Goal: Task Accomplishment & Management: Complete application form

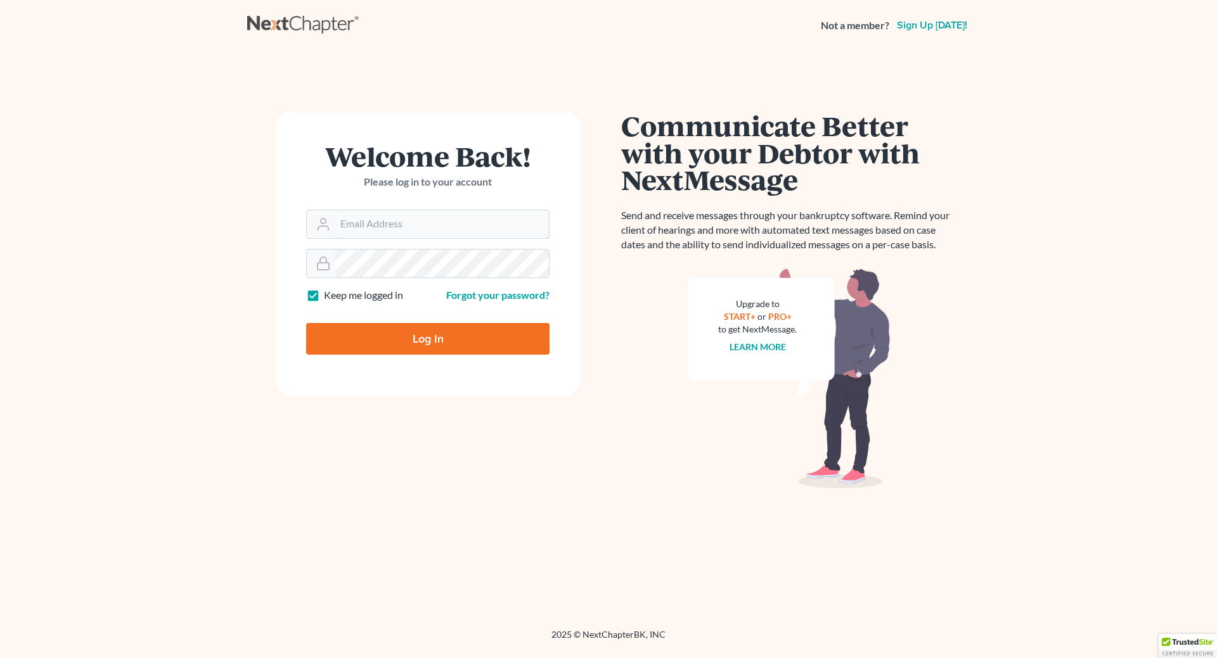
type input "[EMAIL_ADDRESS][DOMAIN_NAME]"
click at [411, 341] on input "Log In" at bounding box center [427, 339] width 243 height 32
type input "Thinking..."
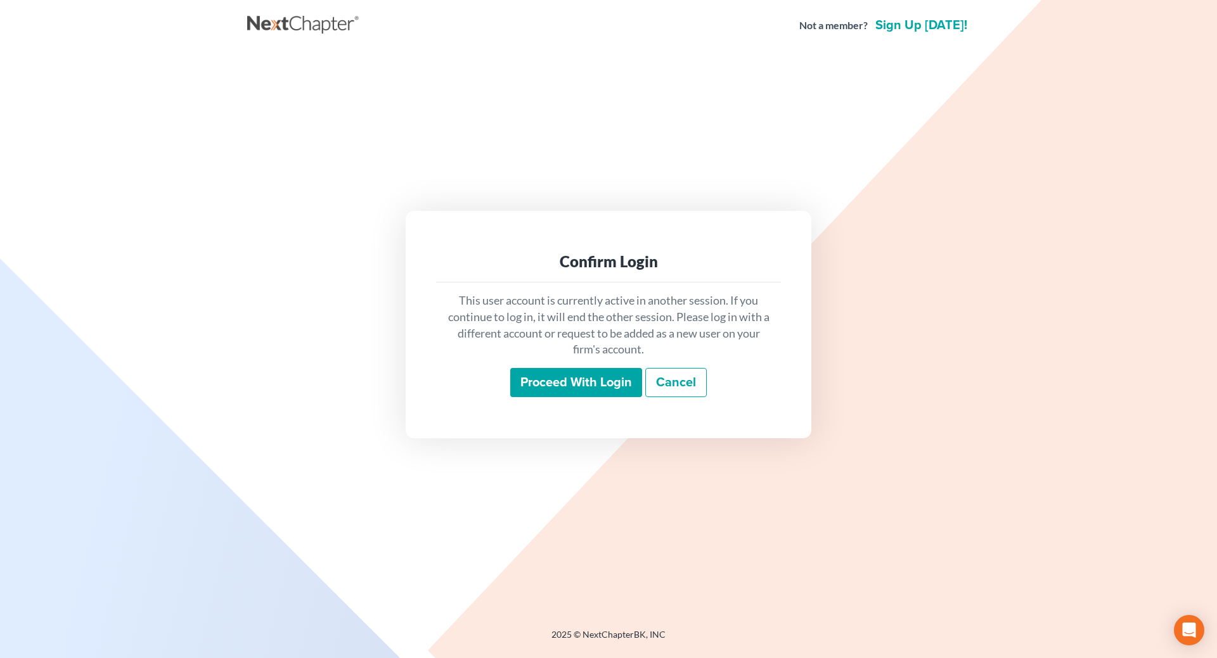
click at [592, 380] on input "Proceed with login" at bounding box center [576, 382] width 132 height 29
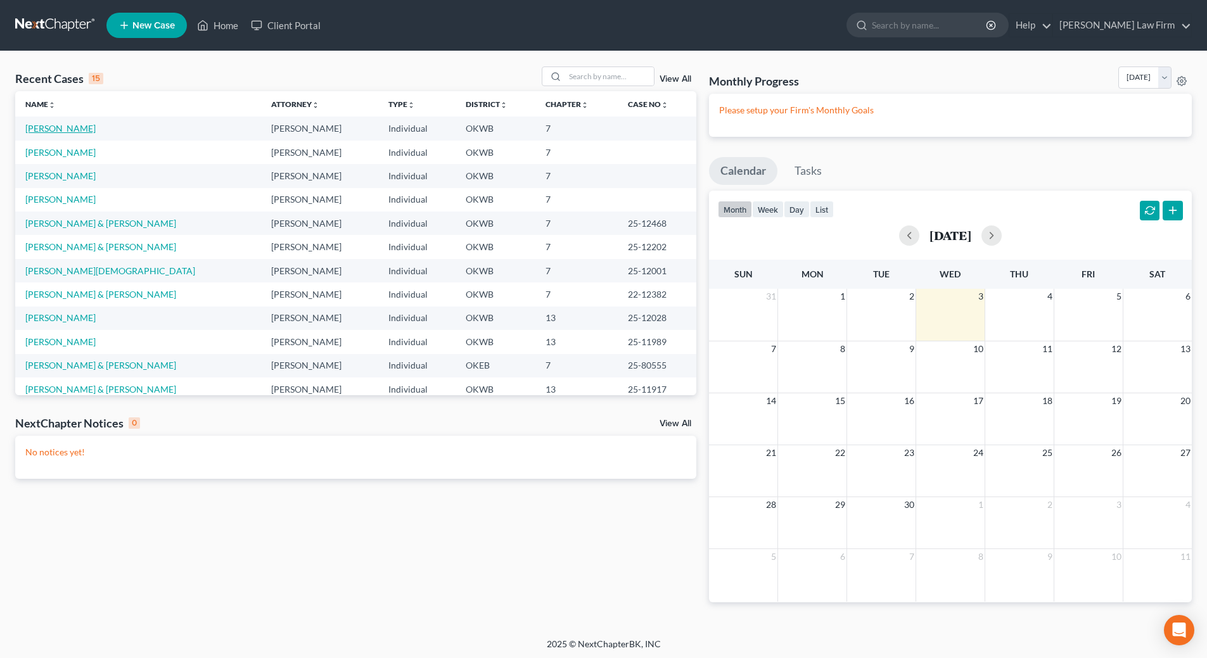
click at [67, 126] on link "[PERSON_NAME]" at bounding box center [60, 128] width 70 height 11
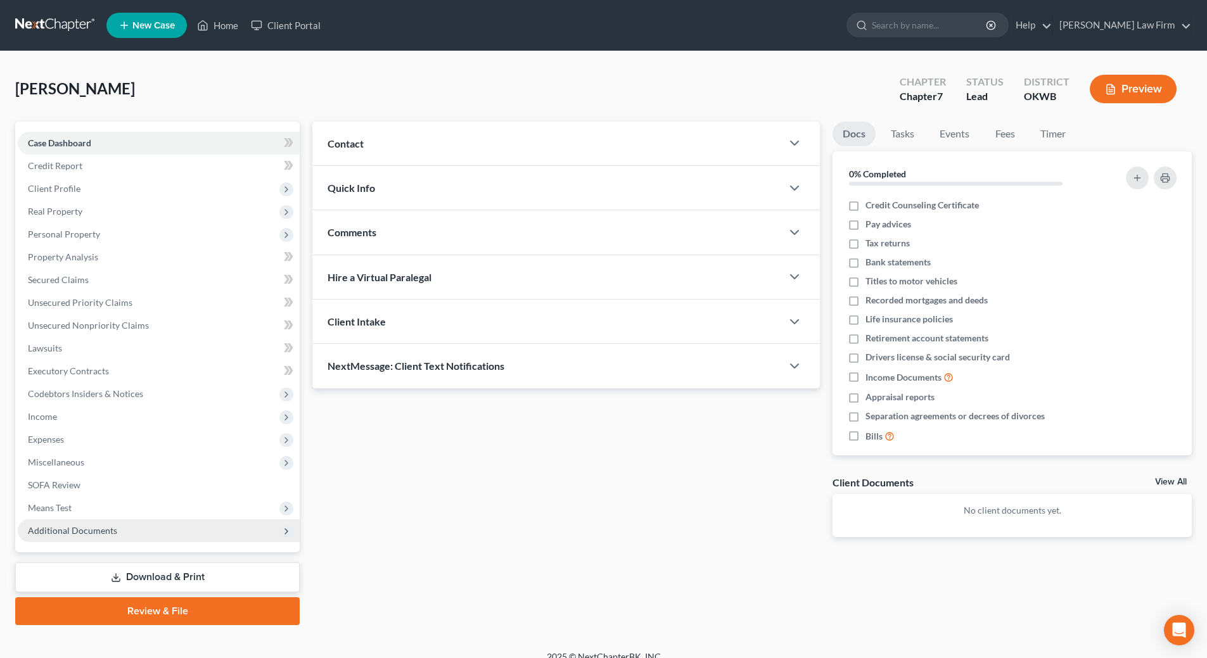
click at [175, 537] on span "Additional Documents" at bounding box center [159, 531] width 282 height 23
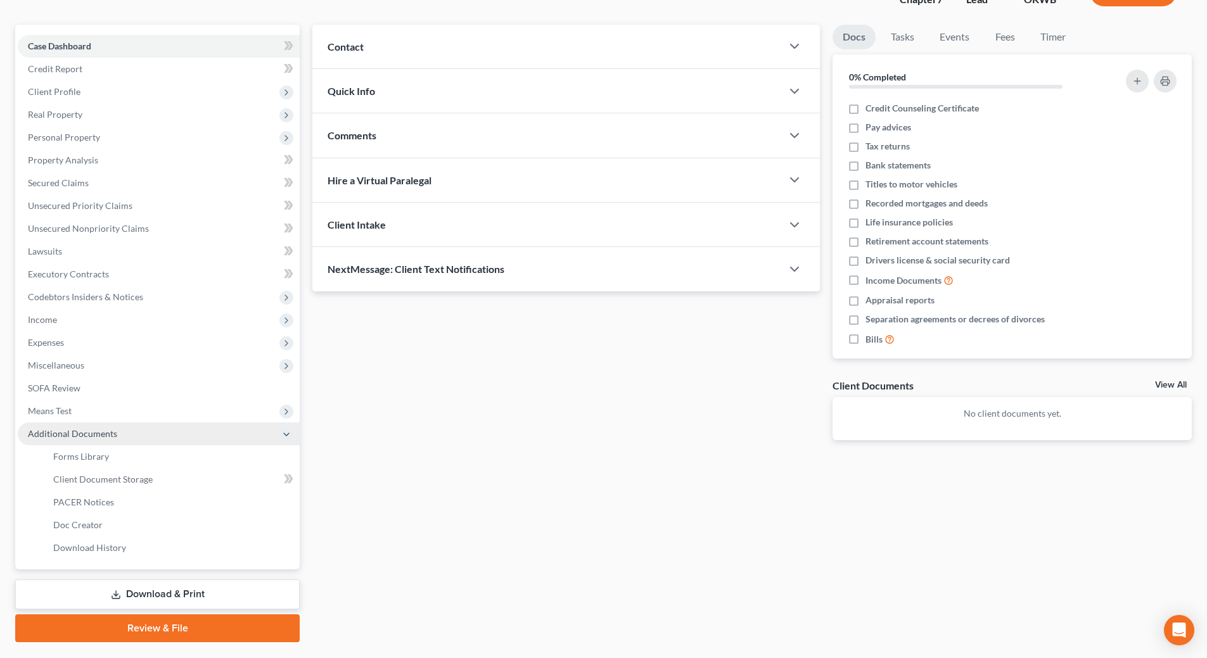
scroll to position [127, 0]
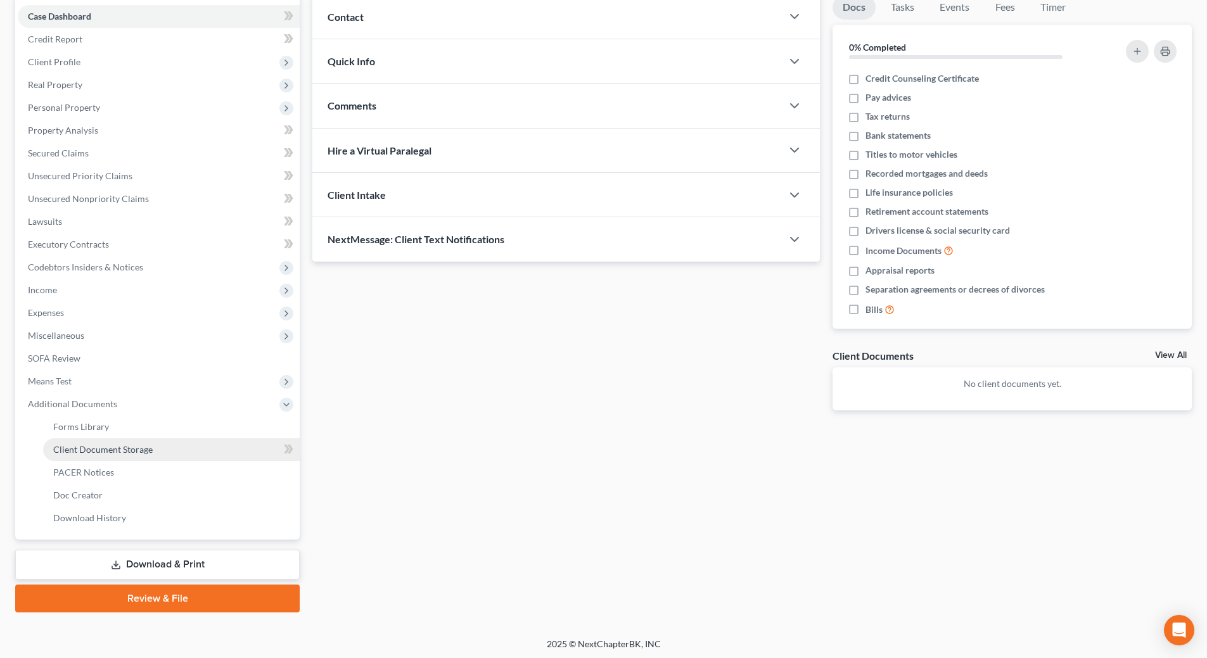
click at [134, 454] on span "Client Document Storage" at bounding box center [102, 449] width 99 height 11
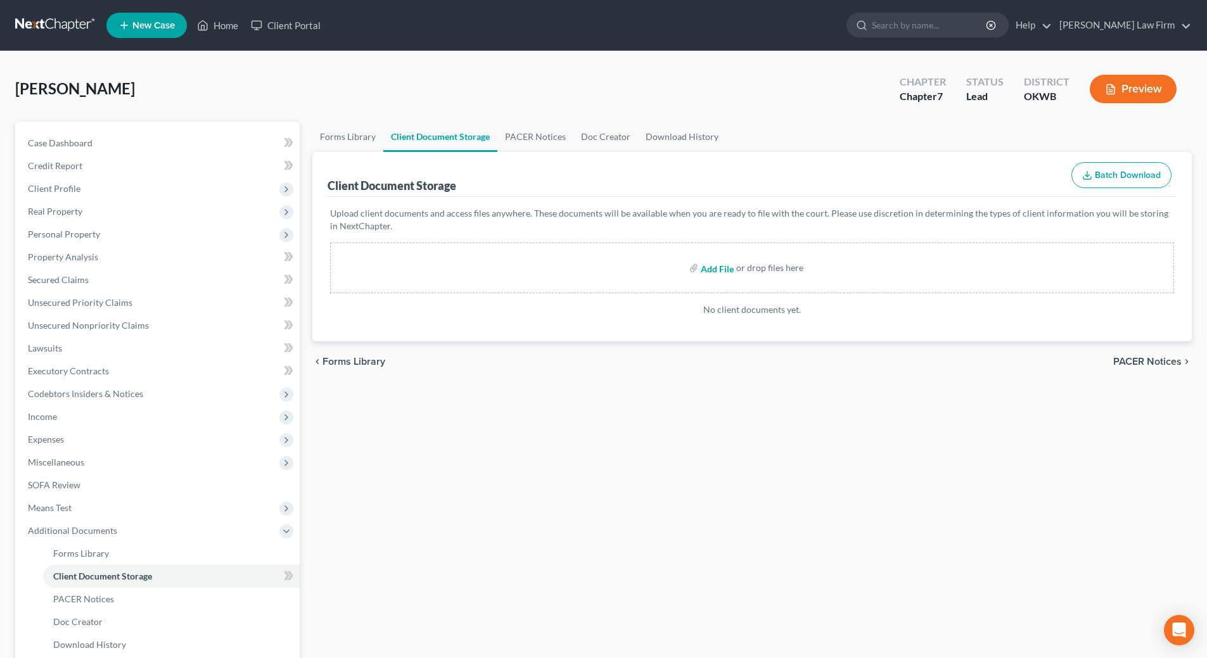
click at [715, 264] on input "file" at bounding box center [716, 268] width 30 height 23
type input "C:\fakepath\PAy Advices with cover sheet.pdf"
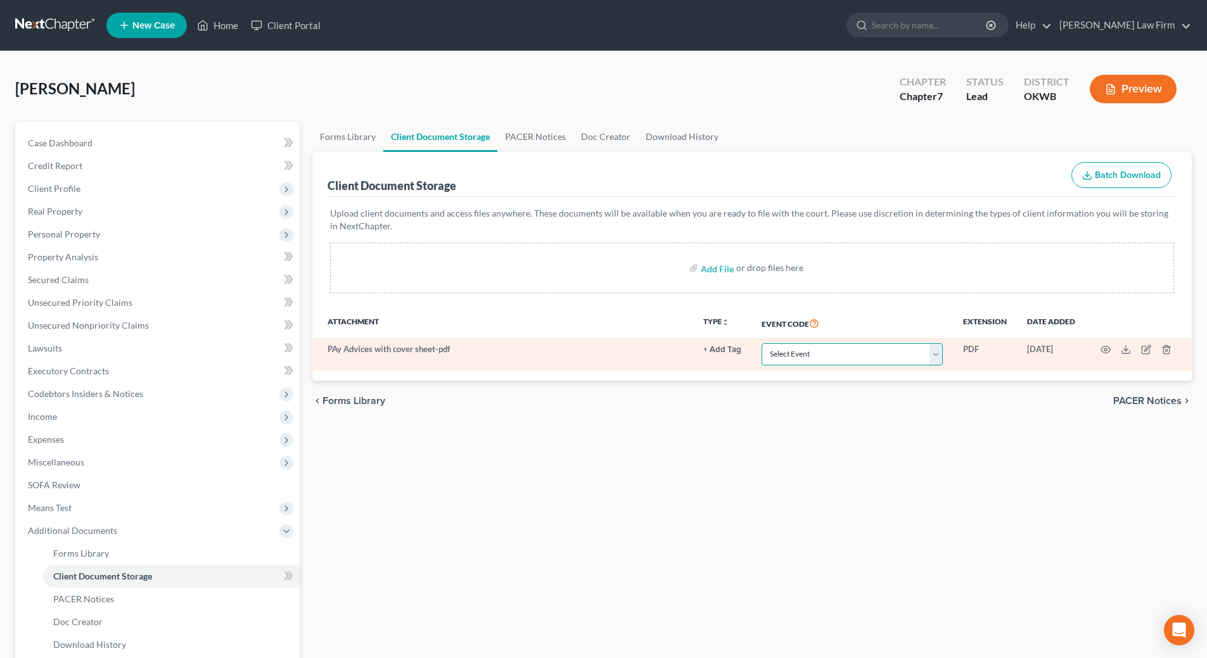
click at [936, 357] on select "Select Event Certificate of Credit Counseling (Debtor) Certificate of Credit Co…" at bounding box center [852, 354] width 181 height 22
select select "3"
click at [762, 343] on select "Select Event Certificate of Credit Counseling (Debtor) Certificate of Credit Co…" at bounding box center [852, 354] width 181 height 22
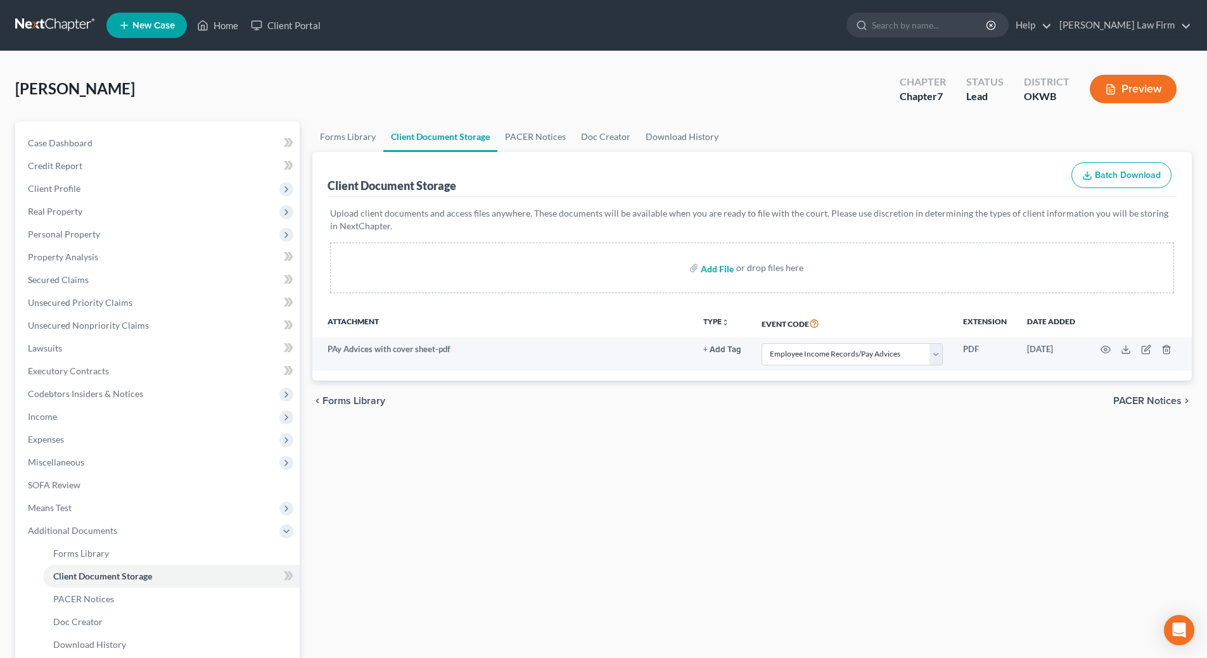
click at [707, 269] on input "file" at bounding box center [716, 268] width 30 height 23
type input "C:\fakepath\13858-OKW-CC-039909311 [PERSON_NAME].pdf"
select select "3"
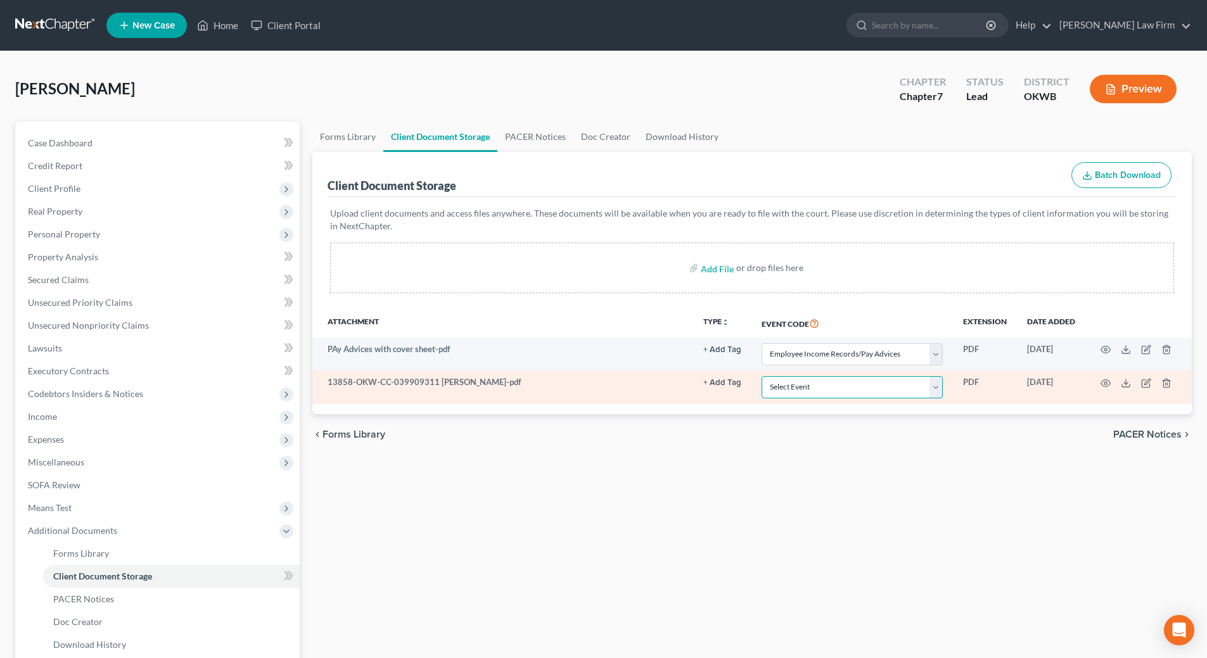
click at [938, 384] on select "Select Event Certificate of Credit Counseling (Debtor) Certificate of Credit Co…" at bounding box center [852, 387] width 181 height 22
select select "0"
click at [762, 376] on select "Select Event Certificate of Credit Counseling (Debtor) Certificate of Credit Co…" at bounding box center [852, 387] width 181 height 22
click at [1102, 383] on icon "button" at bounding box center [1106, 383] width 10 height 10
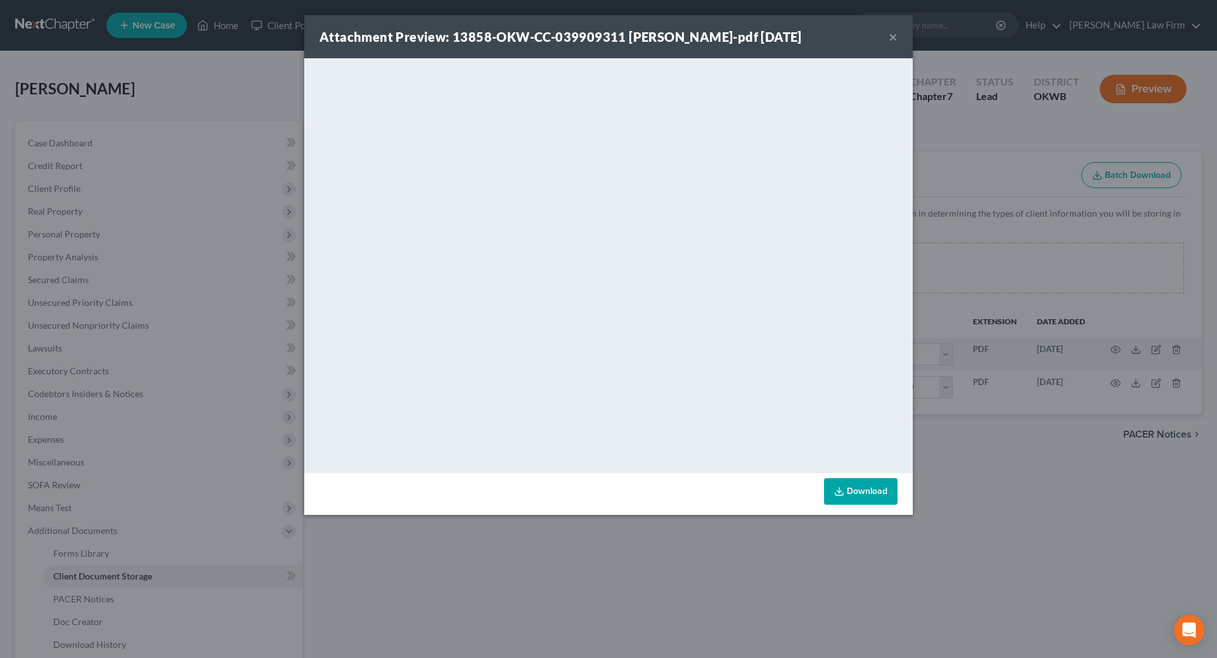
click at [888, 42] on div "Attachment Preview: 13858-OKW-CC-039909311 [PERSON_NAME]-pdf [DATE] ×" at bounding box center [608, 36] width 608 height 43
click at [890, 37] on button "×" at bounding box center [892, 36] width 9 height 15
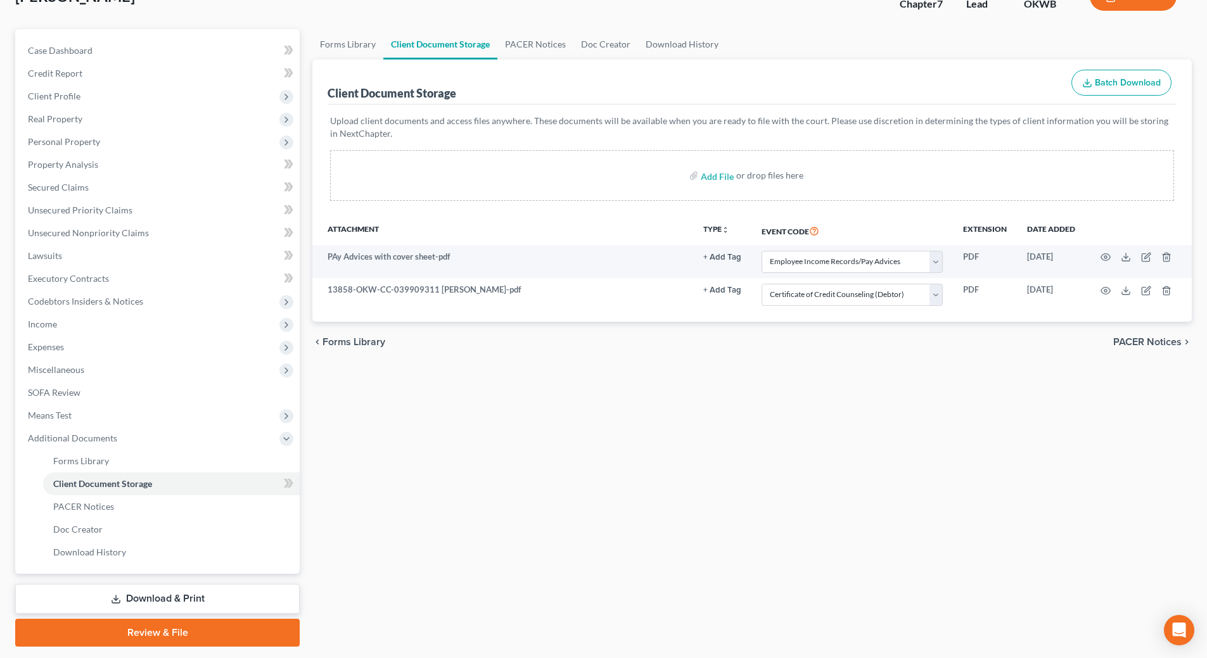
scroll to position [129, 0]
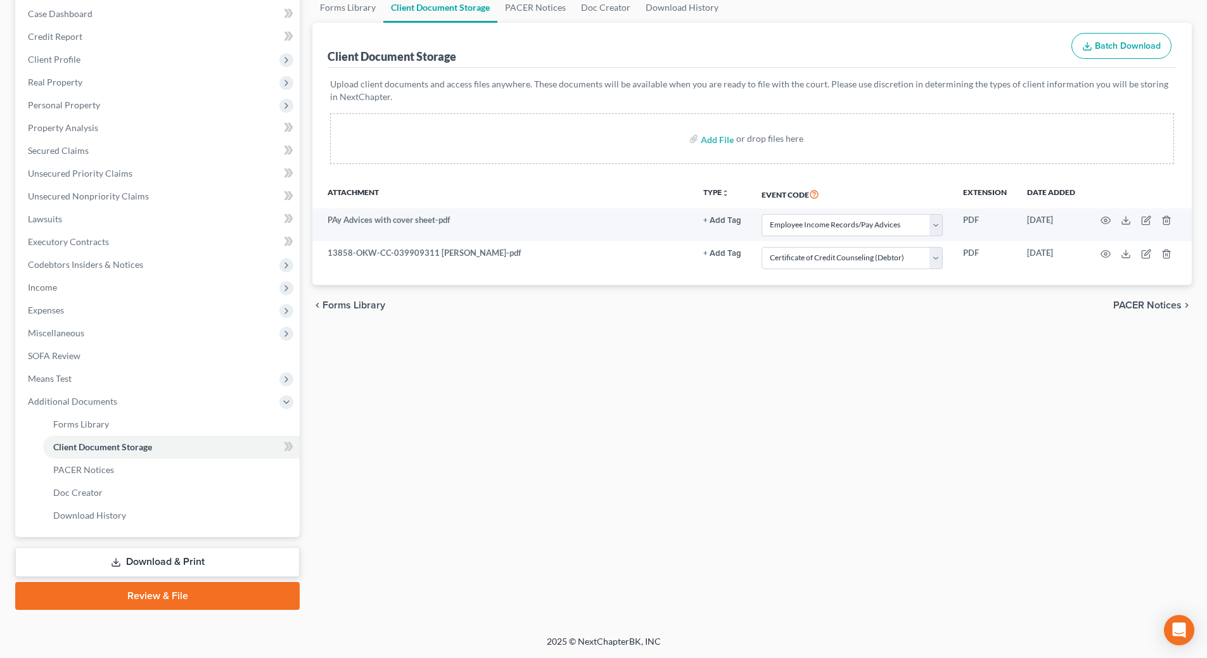
click at [184, 560] on link "Download & Print" at bounding box center [157, 563] width 285 height 30
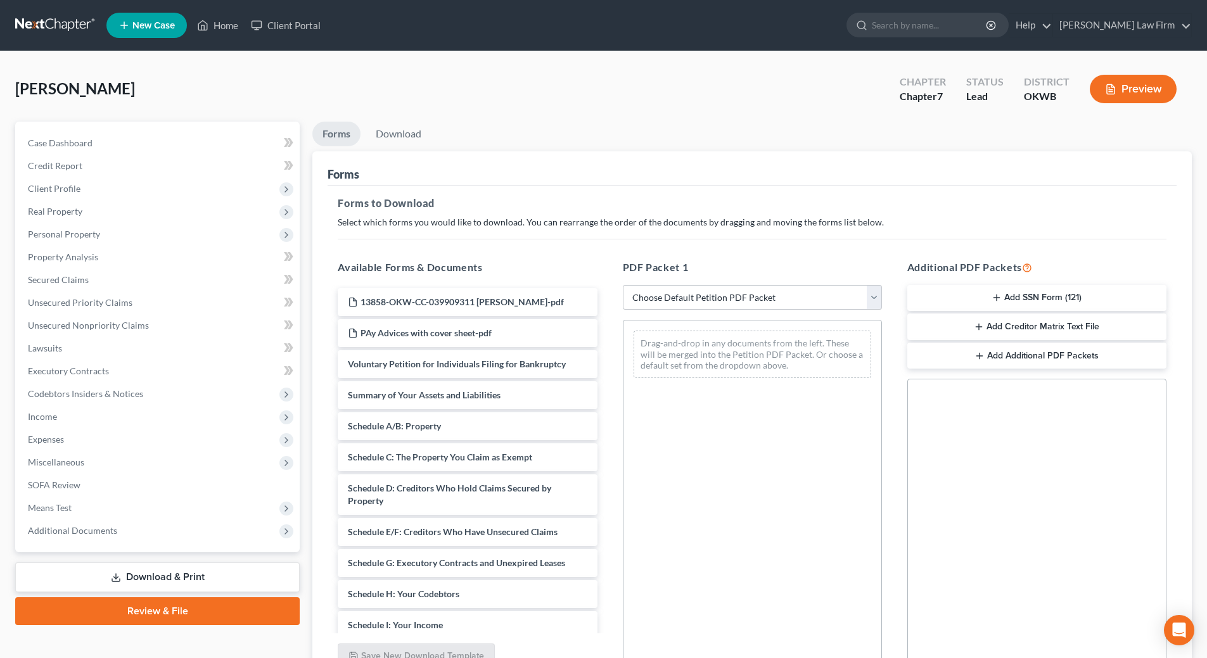
drag, startPoint x: 189, startPoint y: 611, endPoint x: 297, endPoint y: 551, distance: 123.4
click at [189, 610] on link "Review & File" at bounding box center [157, 612] width 285 height 28
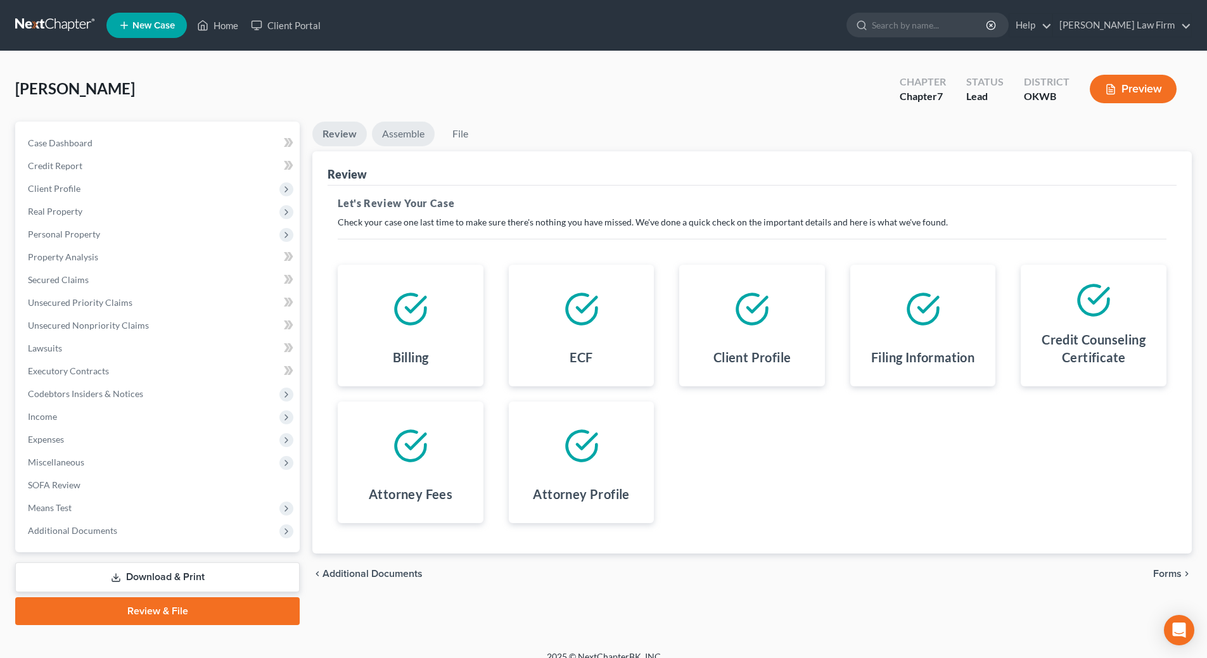
click at [401, 130] on link "Assemble" at bounding box center [403, 134] width 63 height 25
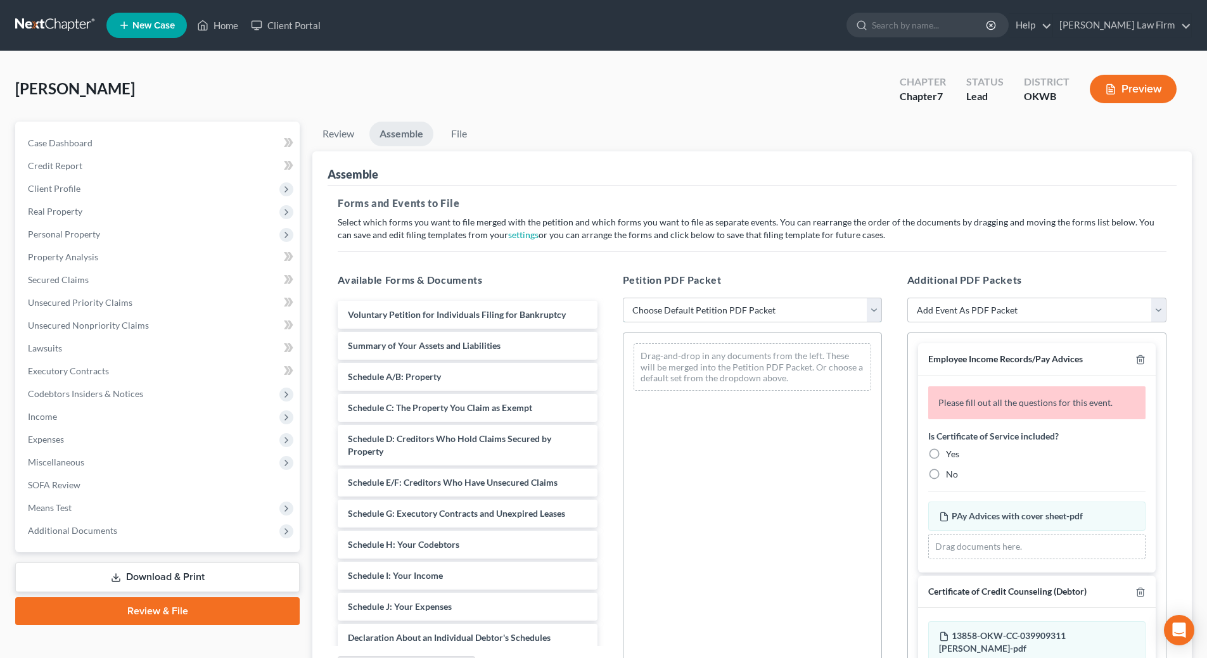
click at [666, 308] on select "Choose Default Petition PDF Packet Complete Bankruptcy Petition (all forms and …" at bounding box center [752, 310] width 259 height 25
select select "0"
click at [623, 298] on select "Choose Default Petition PDF Packet Complete Bankruptcy Petition (all forms and …" at bounding box center [752, 310] width 259 height 25
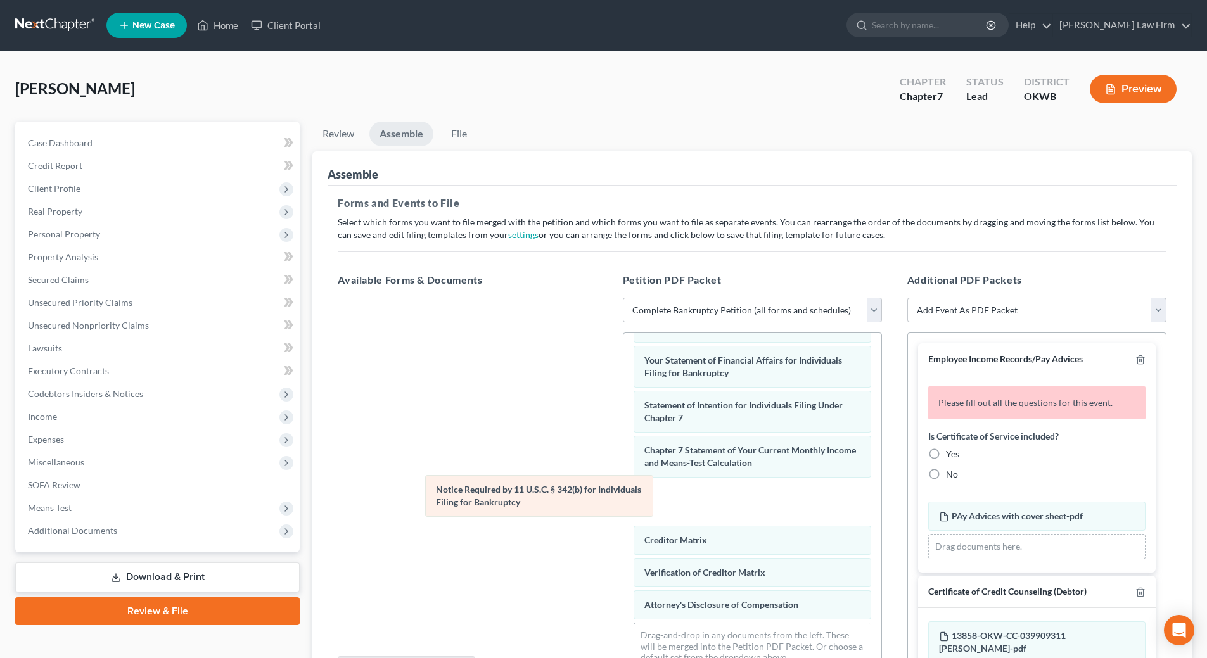
scroll to position [359, 0]
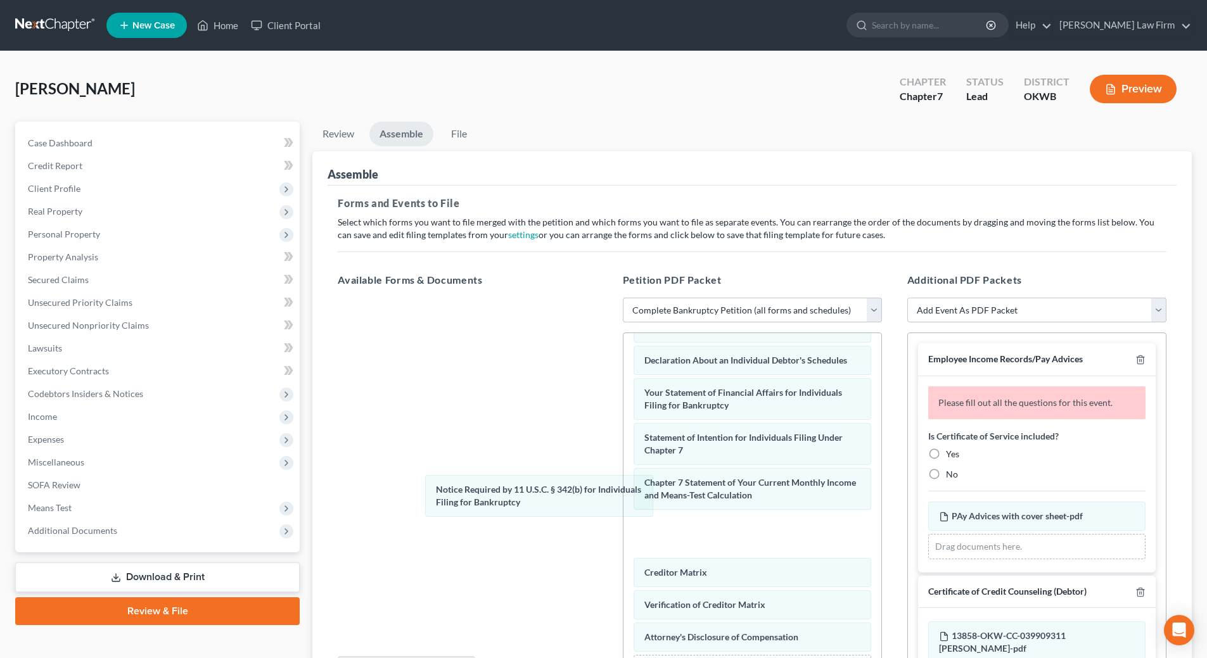
drag, startPoint x: 750, startPoint y: 566, endPoint x: 445, endPoint y: 426, distance: 335.4
click at [624, 433] on div "Notice Required by 11 U.S.C. § 342(b) for Individuals Filing for Bankruptcy Vol…" at bounding box center [753, 344] width 258 height 738
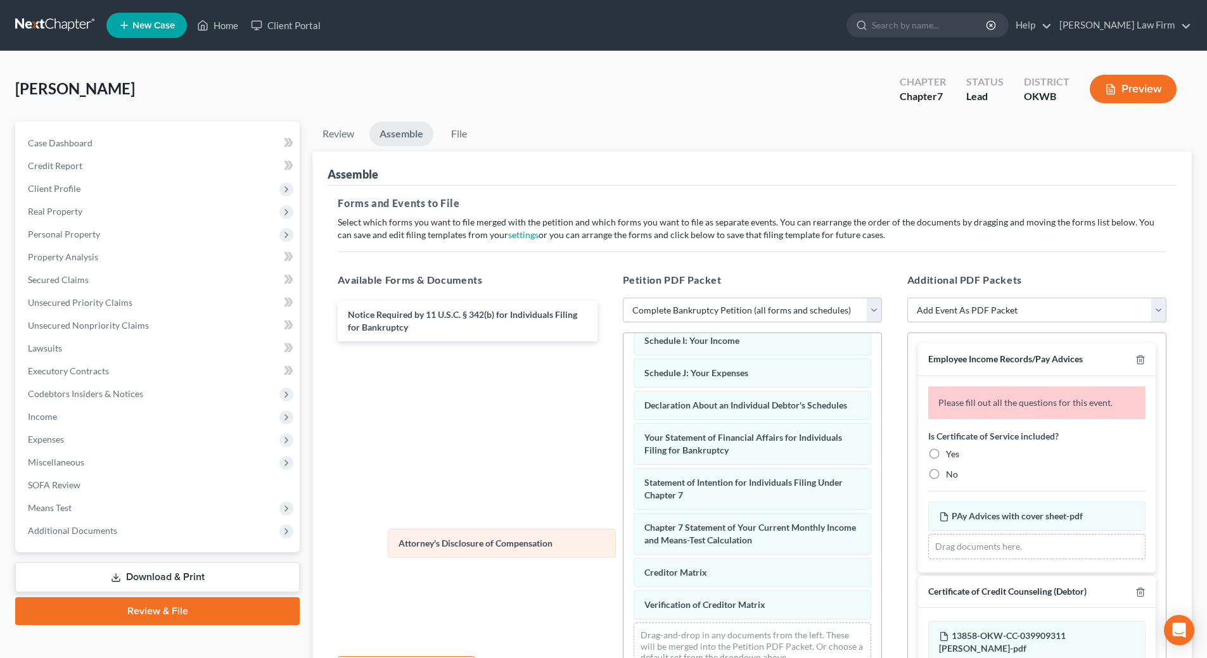
scroll to position [326, 0]
drag, startPoint x: 743, startPoint y: 613, endPoint x: 378, endPoint y: 490, distance: 384.5
click at [624, 490] on div "Attorney's Disclosure of Compensation Voluntary Petition for Individuals Filing…" at bounding box center [753, 350] width 258 height 661
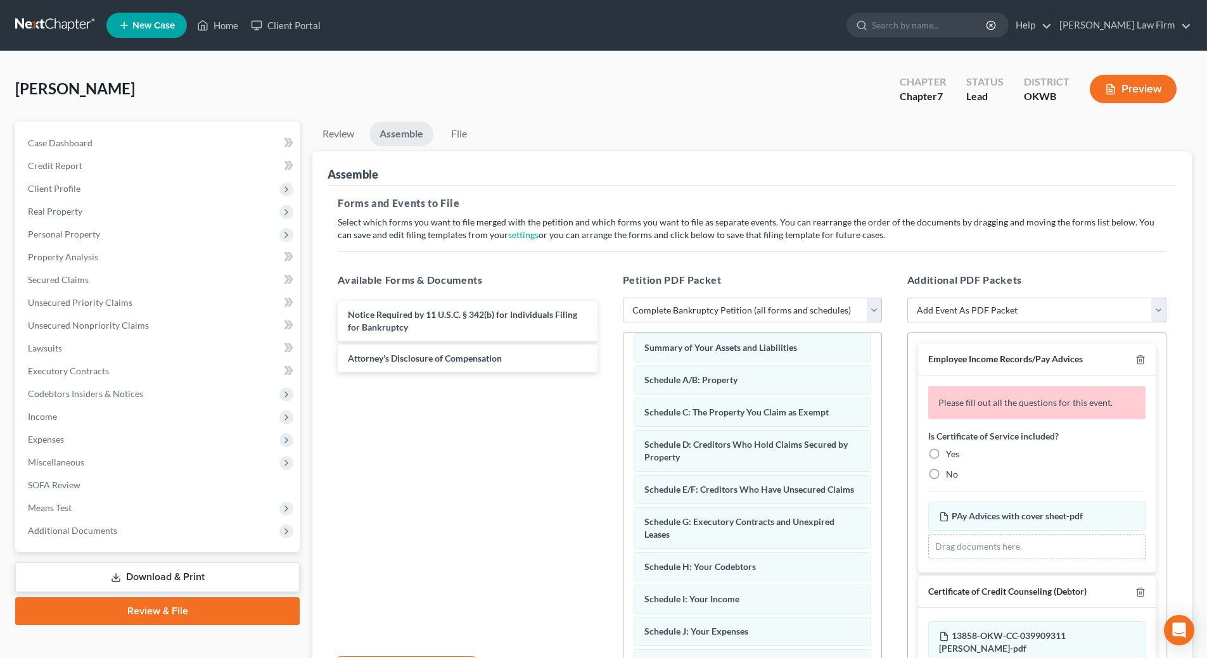
scroll to position [0, 0]
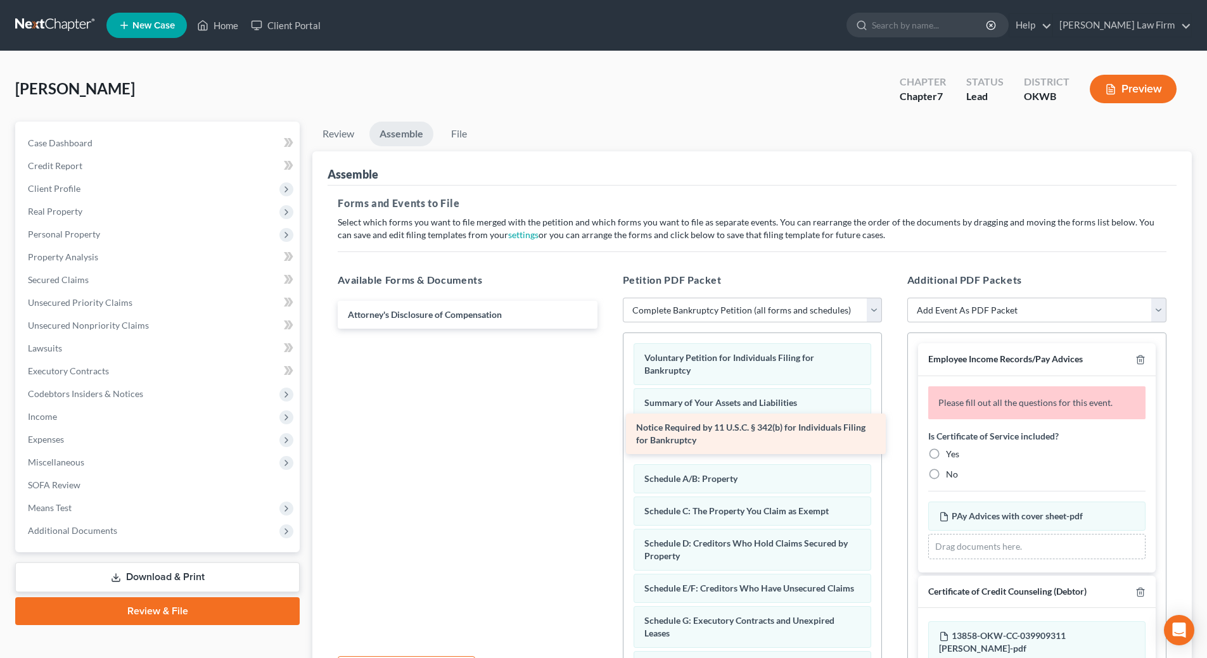
drag, startPoint x: 436, startPoint y: 322, endPoint x: 724, endPoint y: 435, distance: 309.6
click at [607, 329] on div "Notice Required by 11 U.S.C. § 342(b) for Individuals Filing for Bankruptcy Not…" at bounding box center [467, 315] width 279 height 28
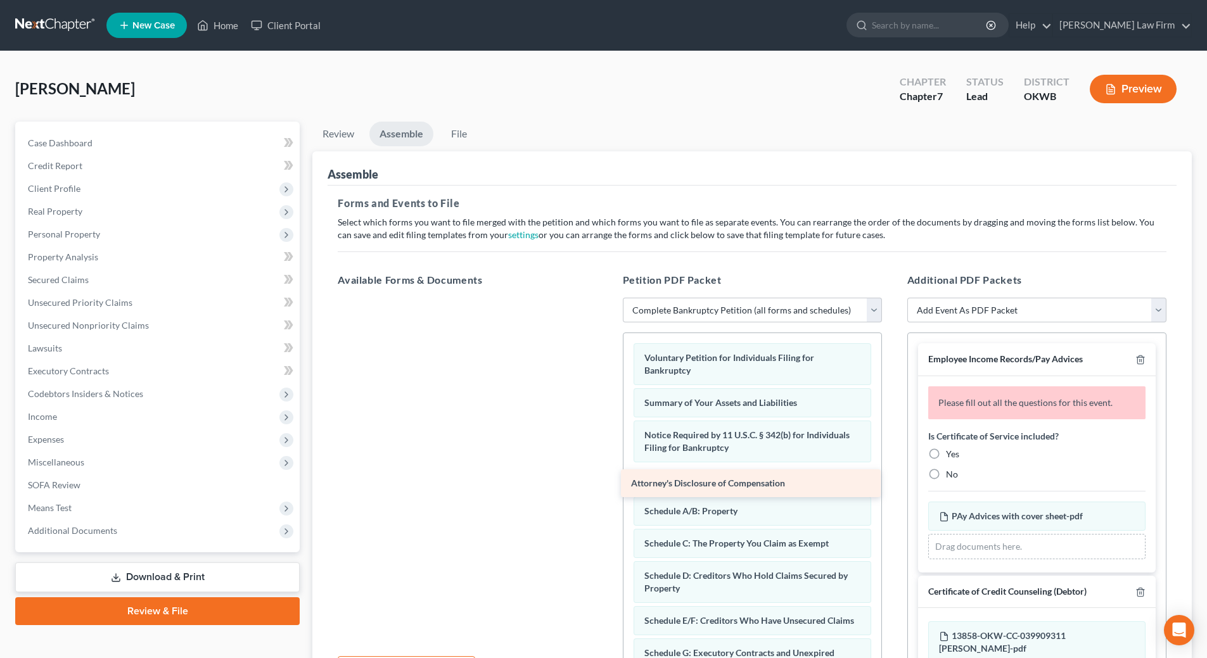
drag, startPoint x: 473, startPoint y: 307, endPoint x: 756, endPoint y: 475, distance: 329.6
click at [607, 298] on div "Attorney's Disclosure of Compensation Attorney's Disclosure of Compensation" at bounding box center [467, 298] width 279 height 0
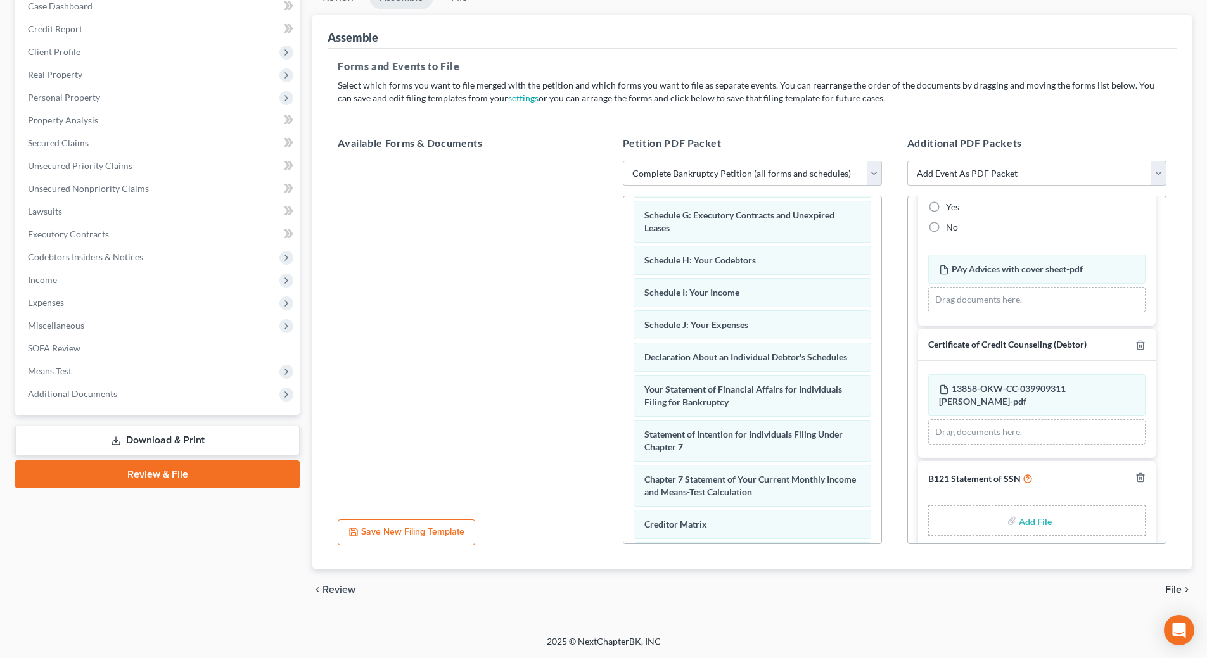
scroll to position [404, 0]
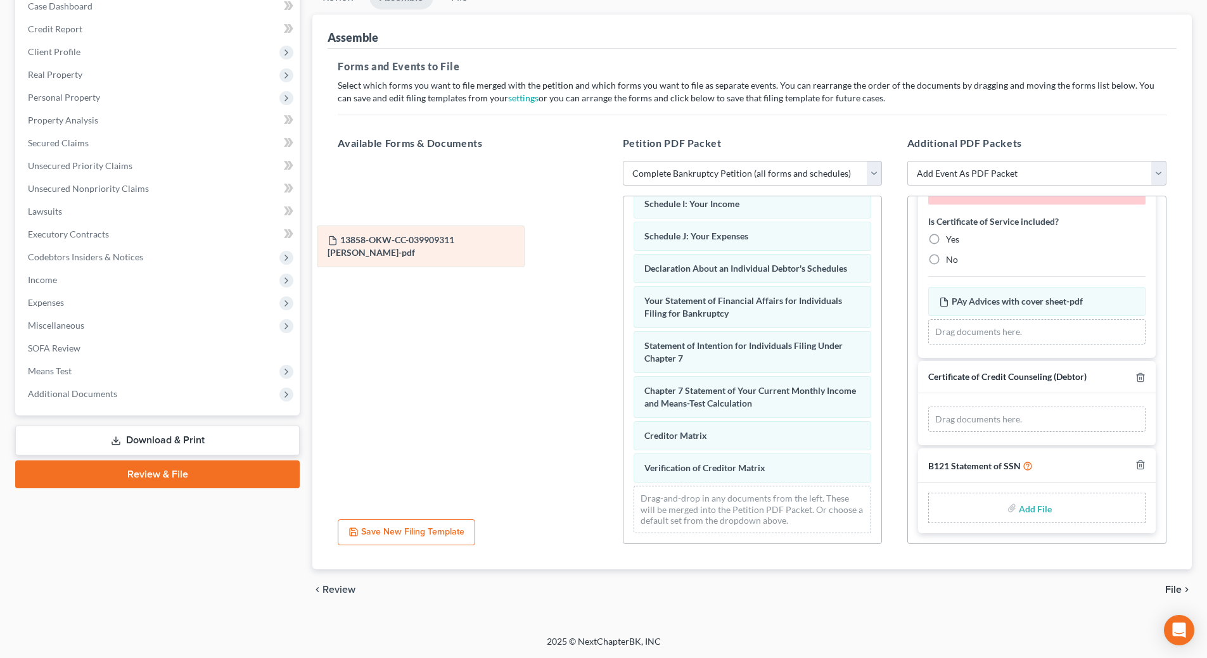
drag, startPoint x: 1024, startPoint y: 387, endPoint x: 413, endPoint y: 238, distance: 629.4
click at [928, 407] on div "13858-OKW-CC-039909311 [PERSON_NAME]-pdf Amended 13858-OKW-CC-039909311 [PERSON…" at bounding box center [1036, 419] width 217 height 25
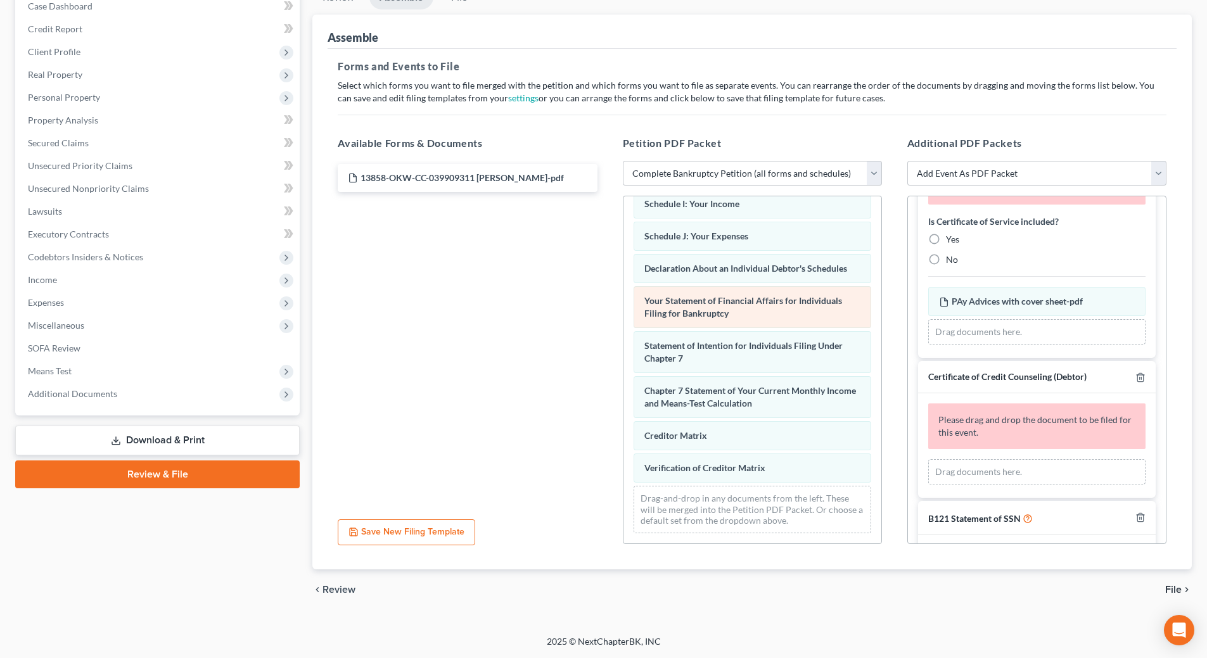
scroll to position [110, 0]
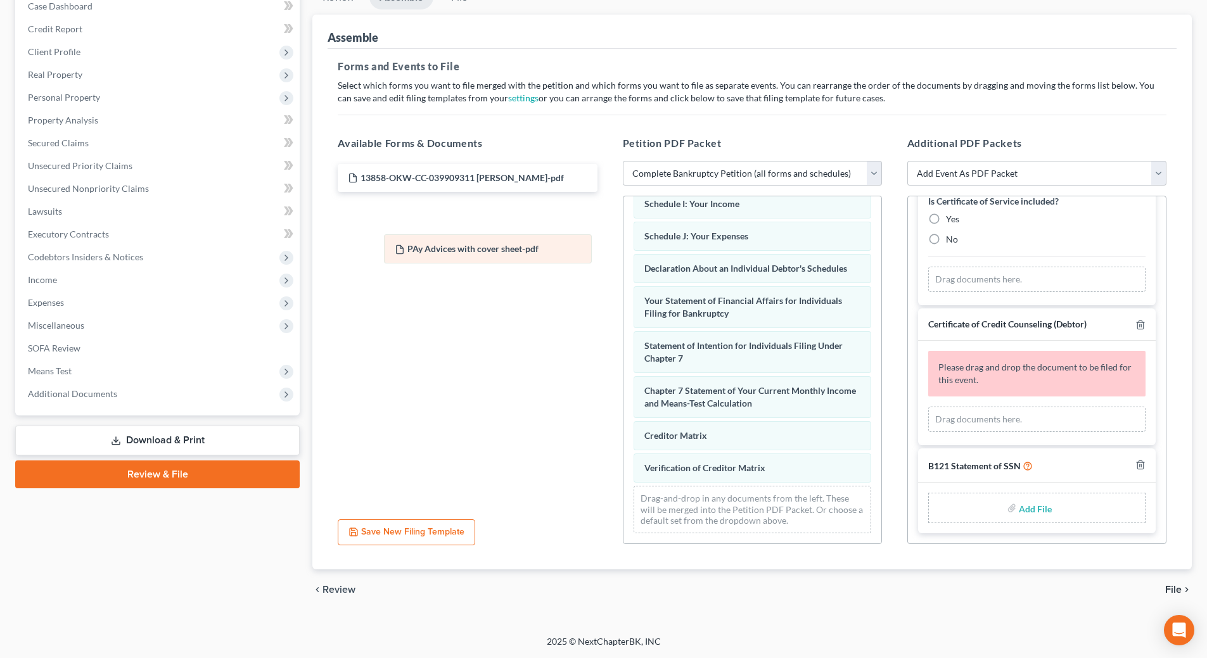
drag, startPoint x: 1022, startPoint y: 272, endPoint x: 432, endPoint y: 244, distance: 590.6
click at [928, 267] on div "PAy Advices with cover sheet-pdf Amended PAy Advices with cover sheet-pdf PAy A…" at bounding box center [1036, 279] width 217 height 25
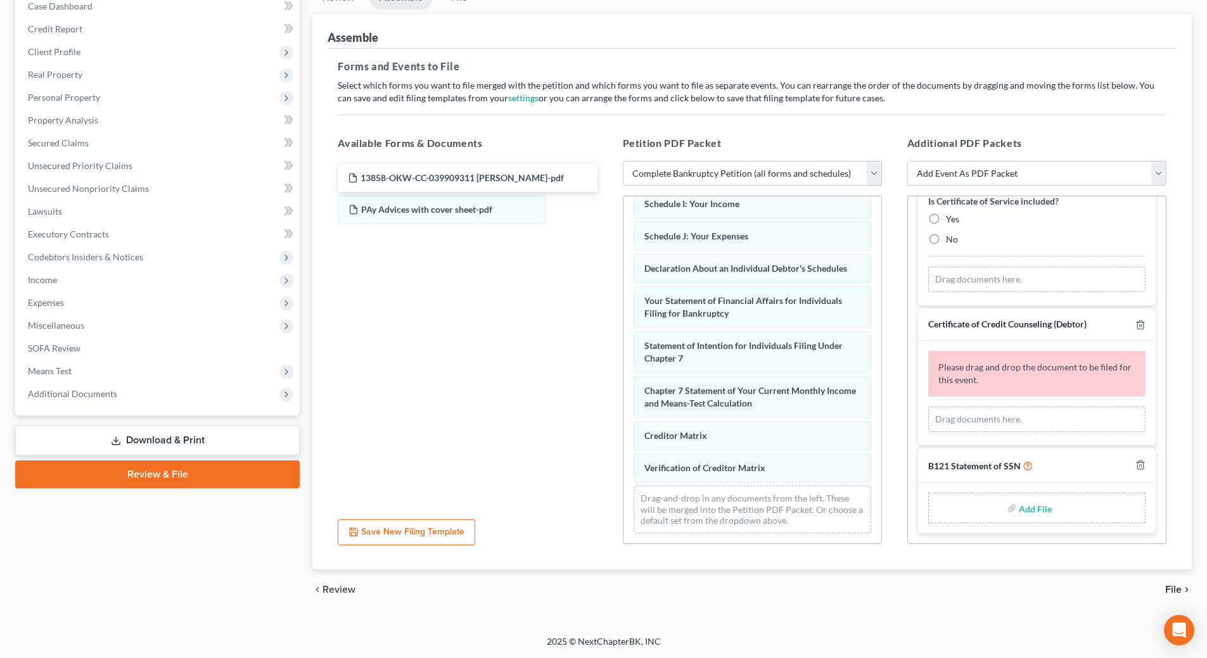
scroll to position [124, 0]
click at [1137, 329] on icon "button" at bounding box center [1140, 325] width 6 height 8
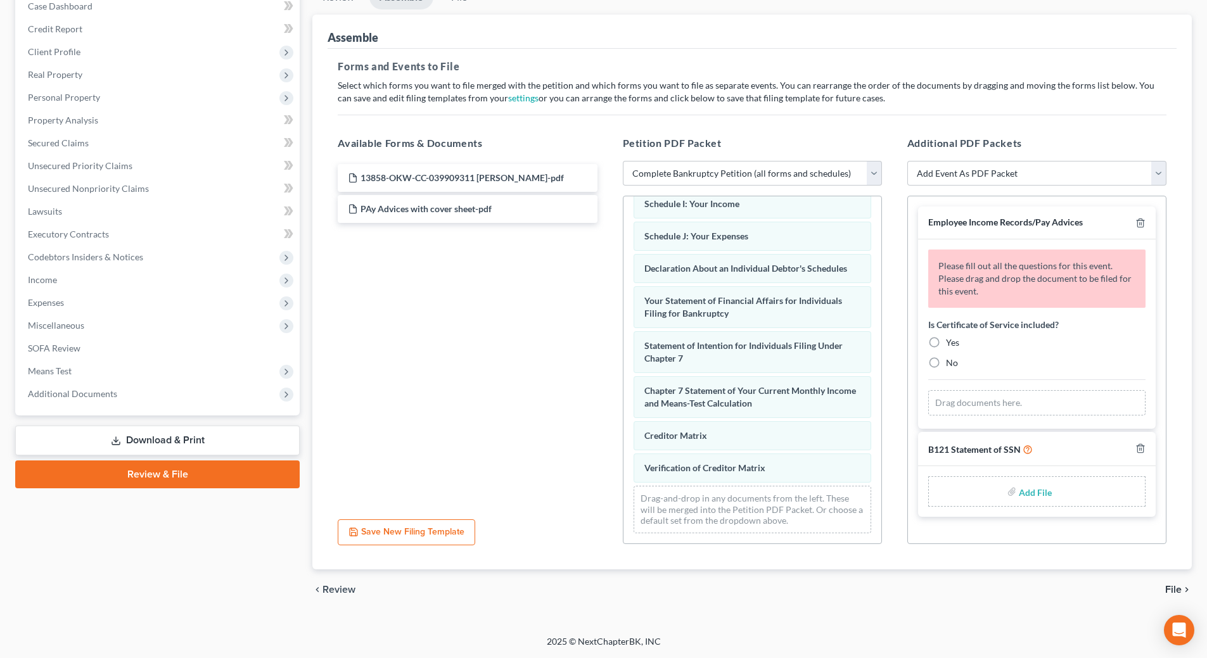
scroll to position [0, 0]
click at [1141, 225] on line "button" at bounding box center [1141, 224] width 0 height 3
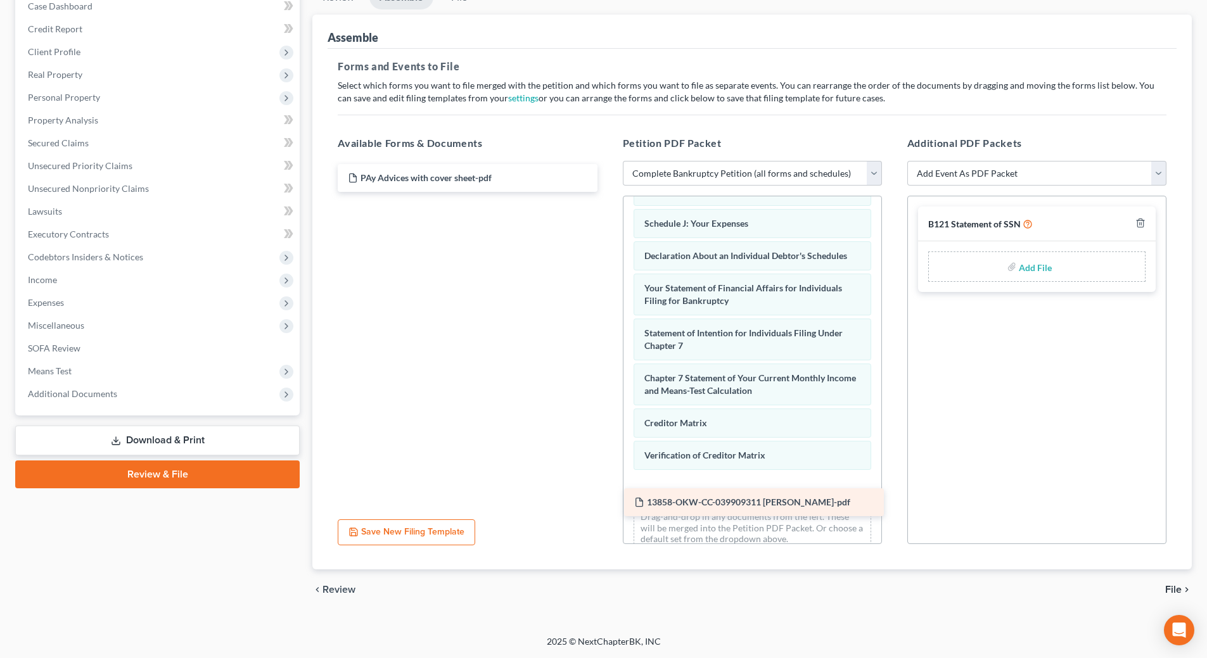
drag, startPoint x: 433, startPoint y: 179, endPoint x: 720, endPoint y: 504, distance: 432.8
click at [607, 192] on div "13858-OKW-CC-039909311 [PERSON_NAME]-pdf 13858-OKW-CC-039909311 [PERSON_NAME]-p…" at bounding box center [467, 178] width 279 height 28
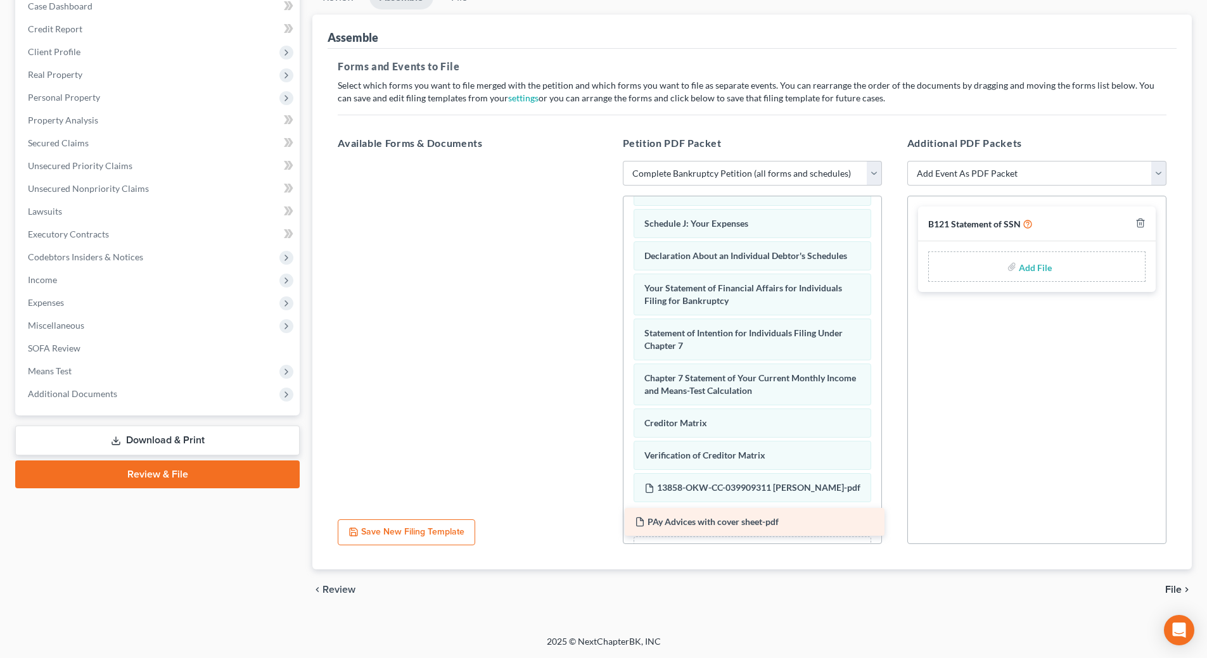
drag, startPoint x: 420, startPoint y: 186, endPoint x: 707, endPoint y: 530, distance: 448.6
click at [607, 161] on div "PAy Advices with cover sheet-pdf PAy Advices with cover sheet-pdf" at bounding box center [467, 161] width 279 height 0
click at [1032, 267] on input "file" at bounding box center [1034, 266] width 30 height 23
type input "C:\fakepath\Executed B-121.pdf"
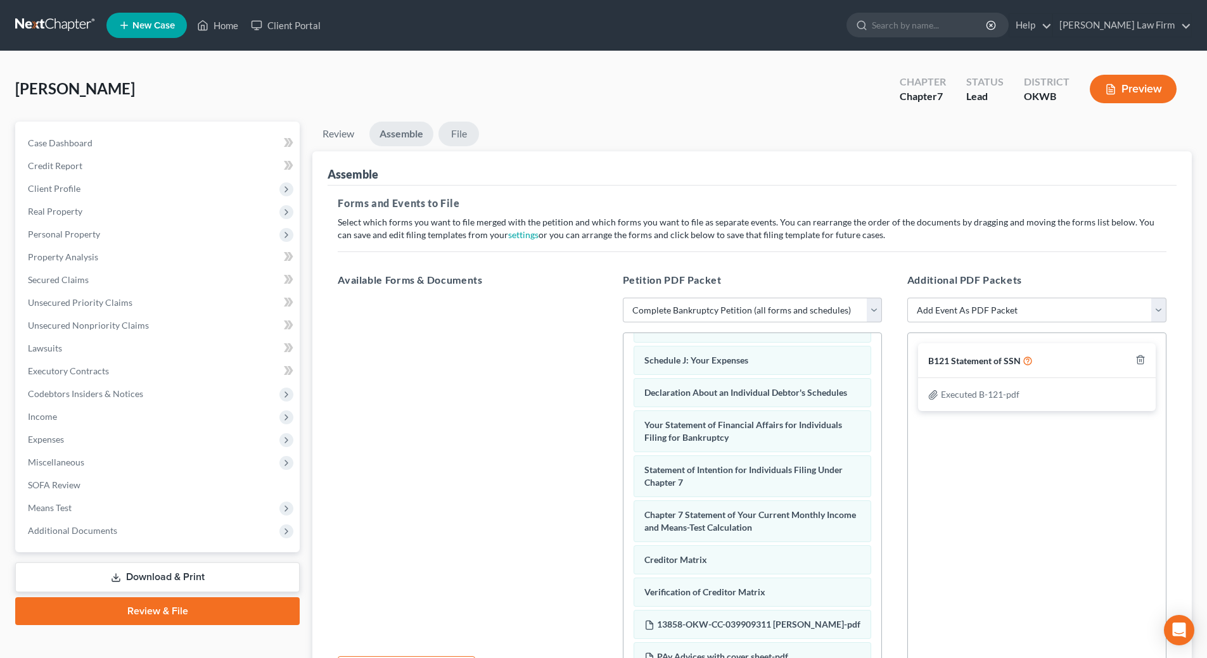
click at [461, 132] on link "File" at bounding box center [459, 134] width 41 height 25
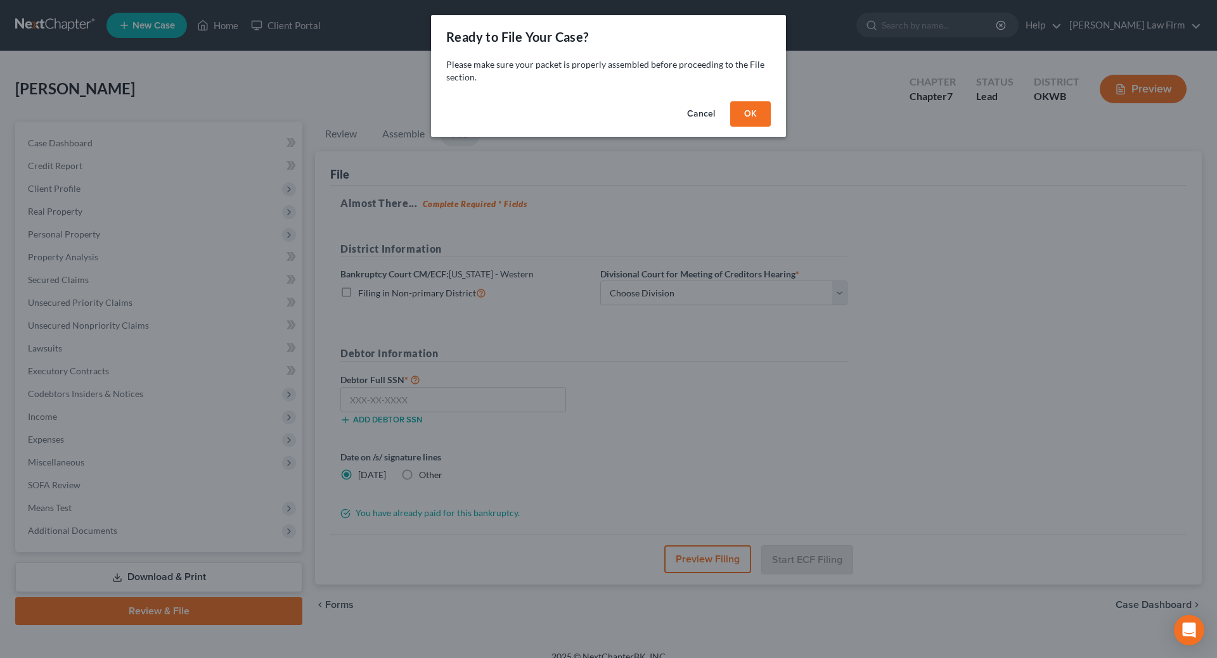
click at [746, 113] on button "OK" at bounding box center [750, 113] width 41 height 25
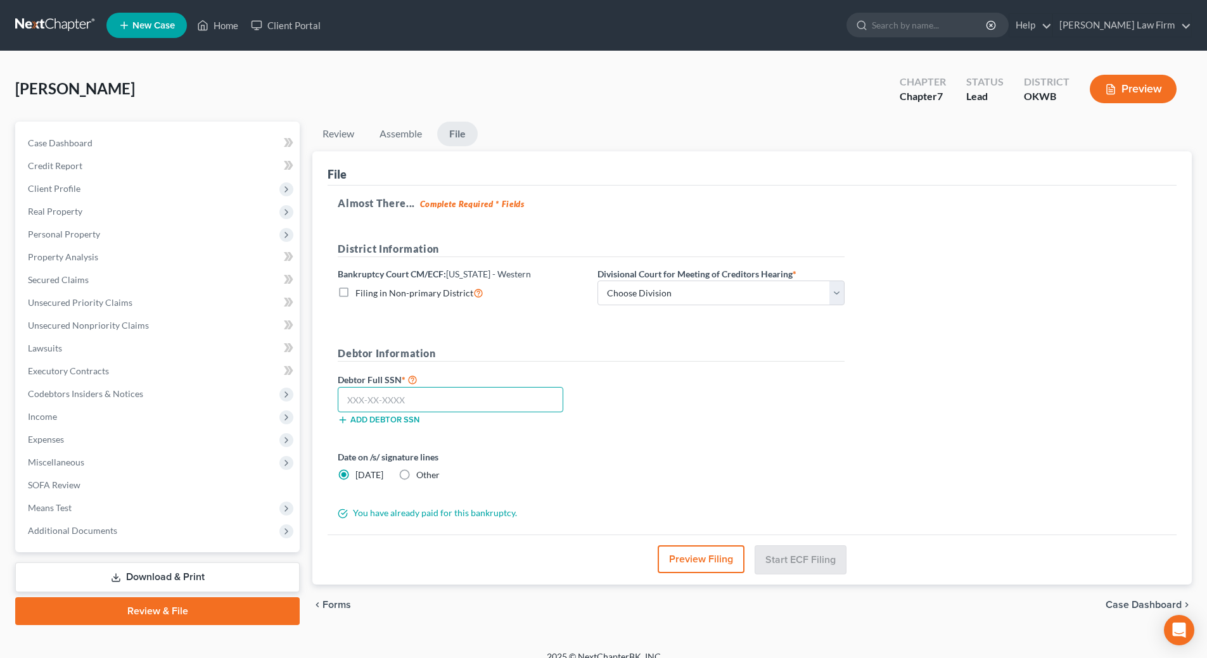
click at [457, 401] on input "text" at bounding box center [451, 399] width 226 height 25
type input "530-13-5172"
click at [839, 288] on select "Choose Division [US_STATE][GEOGRAPHIC_DATA]" at bounding box center [721, 293] width 247 height 25
select select "0"
click at [598, 281] on select "Choose Division [US_STATE][GEOGRAPHIC_DATA]" at bounding box center [721, 293] width 247 height 25
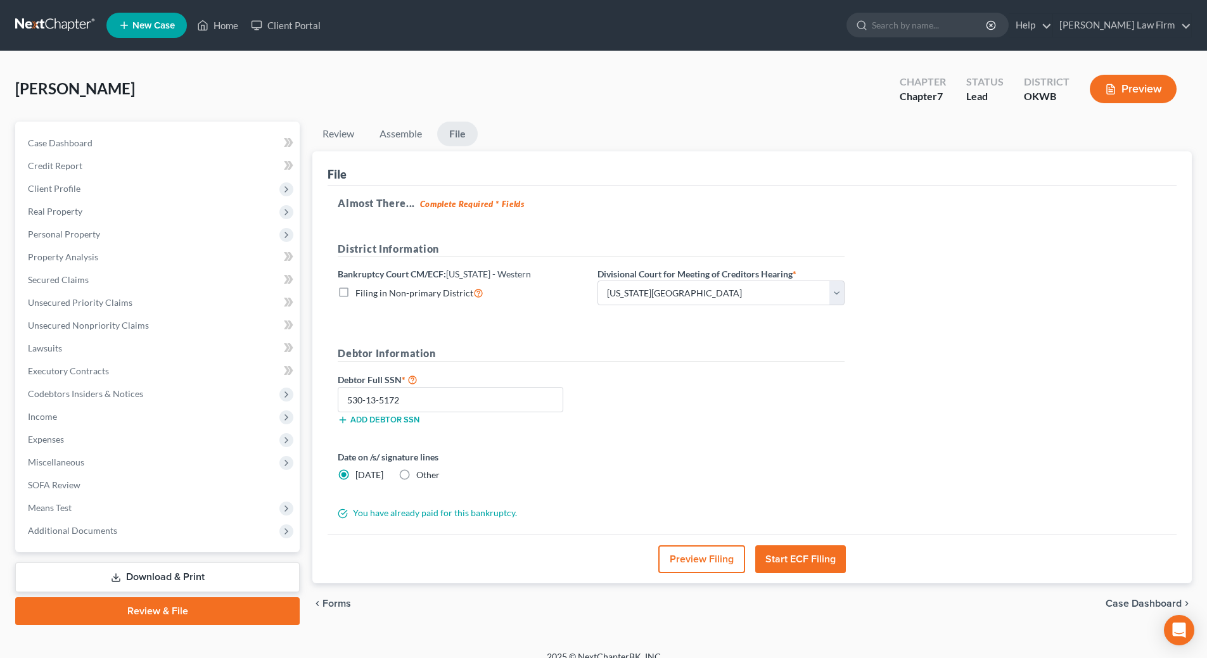
click at [703, 562] on button "Preview Filing" at bounding box center [701, 560] width 87 height 28
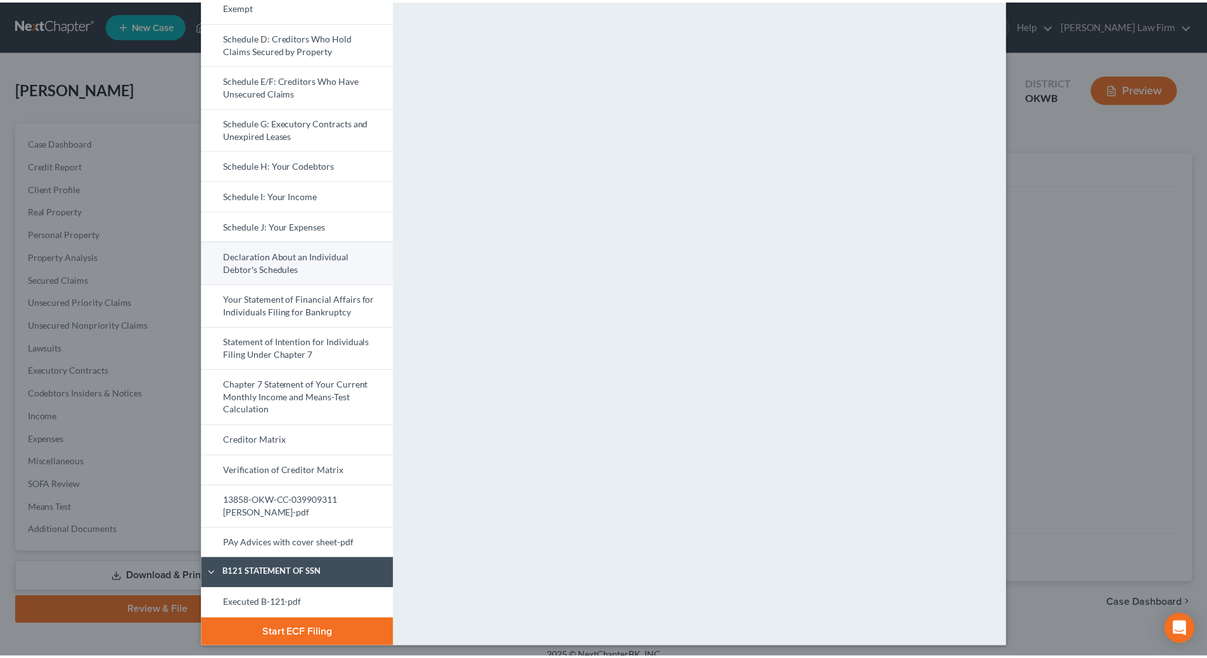
scroll to position [291, 0]
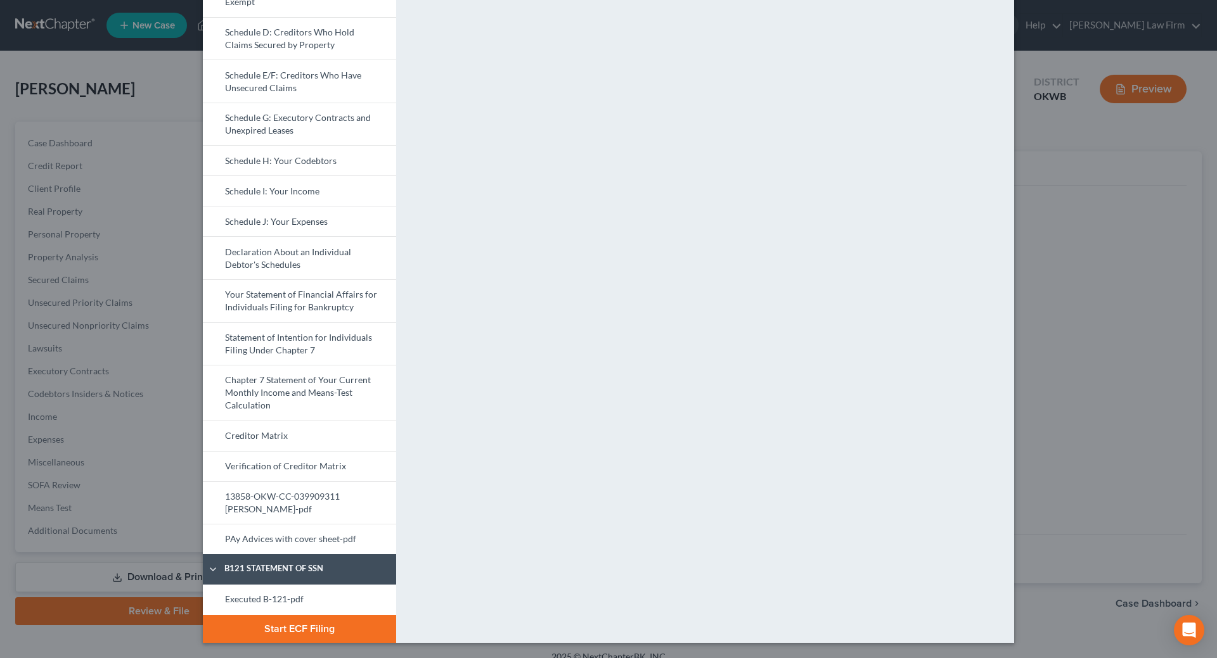
click at [317, 633] on button "Start ECF Filing" at bounding box center [299, 629] width 193 height 28
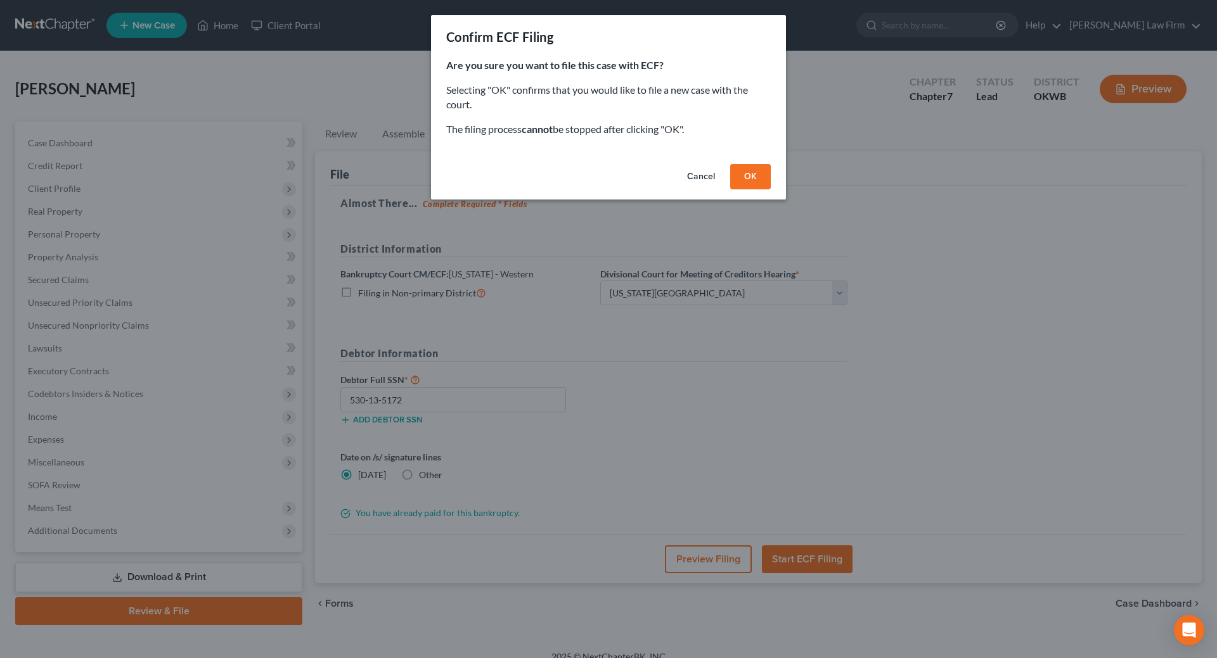
click at [746, 176] on button "OK" at bounding box center [750, 176] width 41 height 25
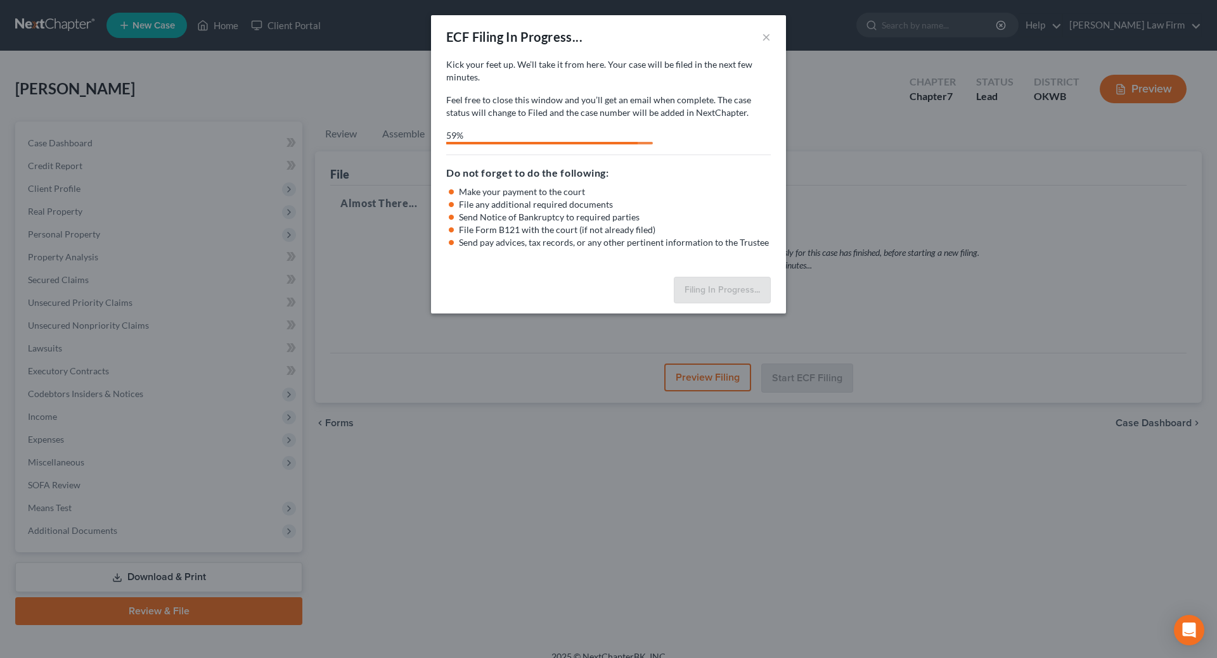
select select "0"
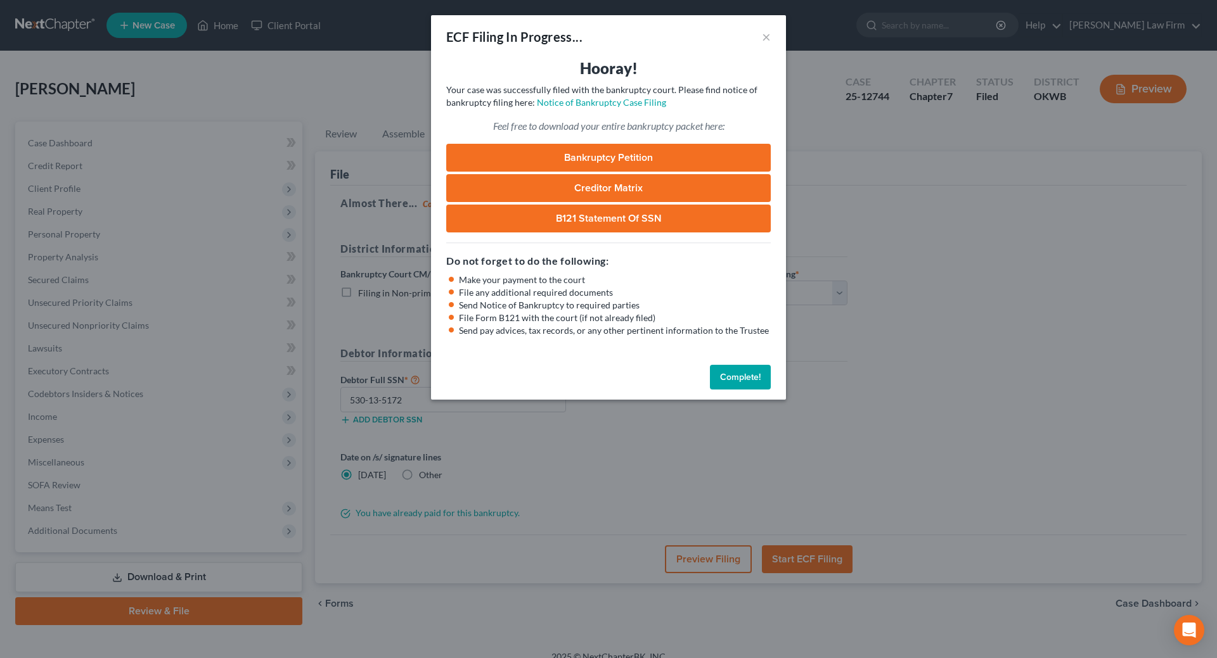
click at [617, 222] on link "B121 Statement of SSN" at bounding box center [608, 219] width 324 height 28
click at [726, 371] on button "Complete!" at bounding box center [740, 377] width 61 height 25
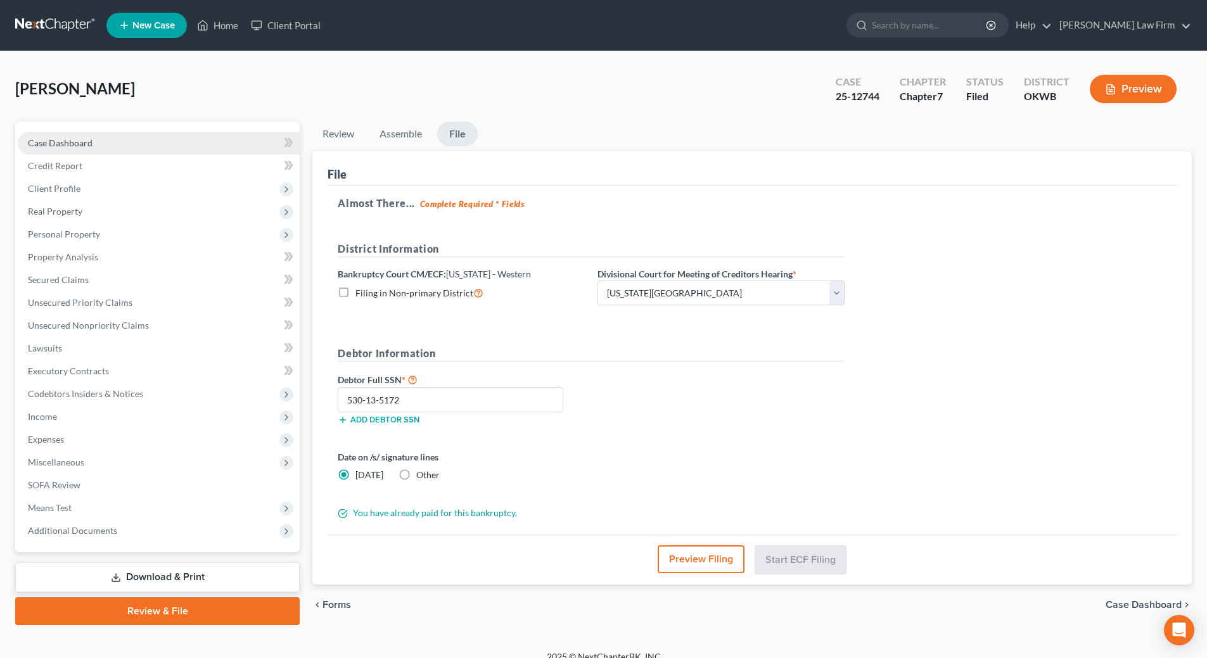
click at [71, 136] on link "Case Dashboard" at bounding box center [159, 143] width 282 height 23
